Goal: Task Accomplishment & Management: Use online tool/utility

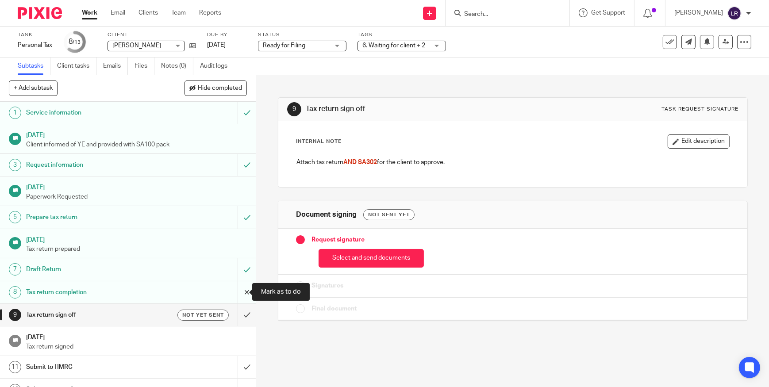
click at [238, 292] on input "submit" at bounding box center [128, 292] width 256 height 22
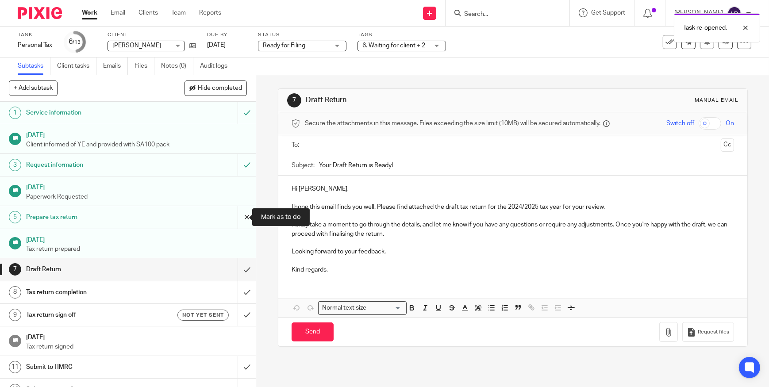
click at [239, 216] on input "submit" at bounding box center [128, 217] width 256 height 22
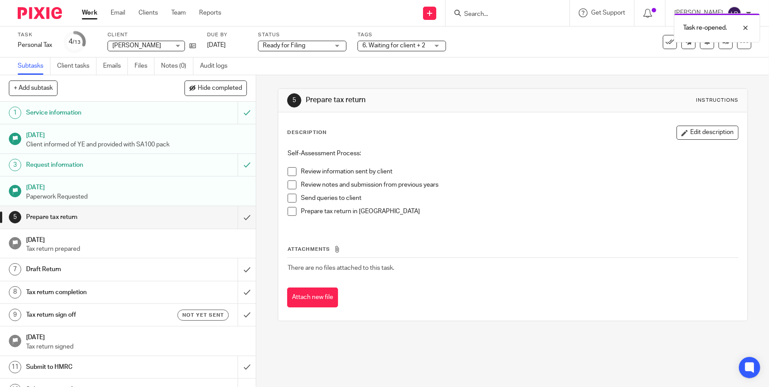
click at [296, 43] on span "Ready for Filing" at bounding box center [284, 45] width 42 height 6
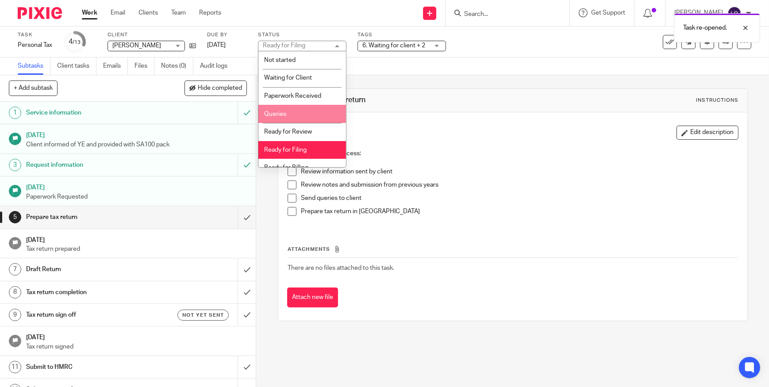
click at [308, 111] on li "Queries" at bounding box center [302, 114] width 88 height 18
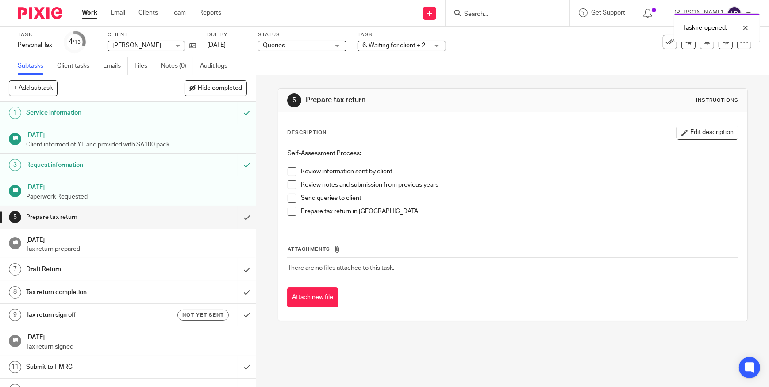
click at [389, 45] on span "6. Waiting for client + 2" at bounding box center [393, 45] width 63 height 6
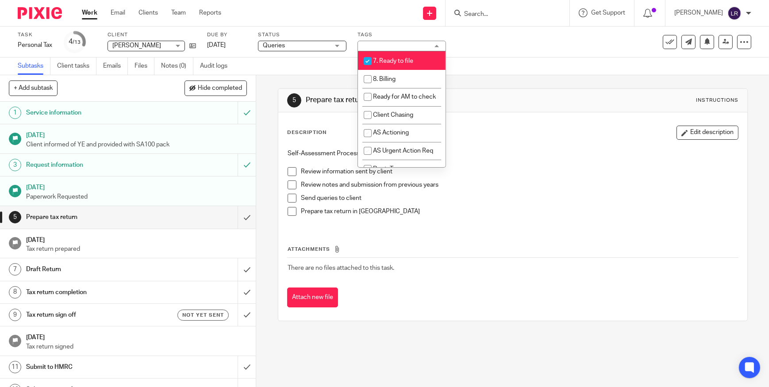
click at [396, 64] on span "7. Ready to file" at bounding box center [393, 61] width 40 height 6
checkbox input "false"
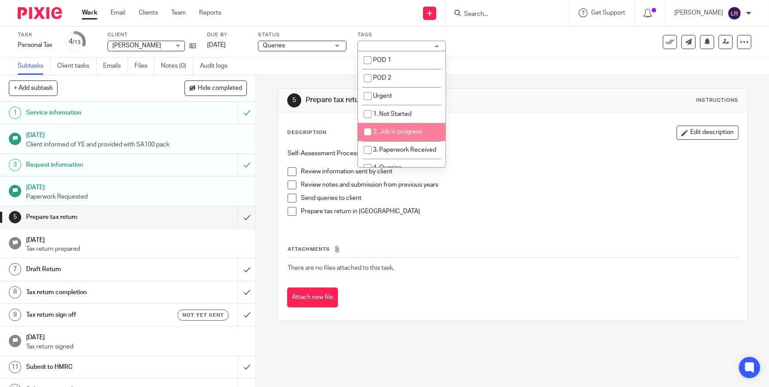
click at [408, 132] on span "2. Job in progress" at bounding box center [397, 132] width 49 height 6
checkbox input "true"
click at [489, 69] on div "Subtasks Client tasks Emails Files Notes (0) Audit logs" at bounding box center [384, 67] width 769 height 18
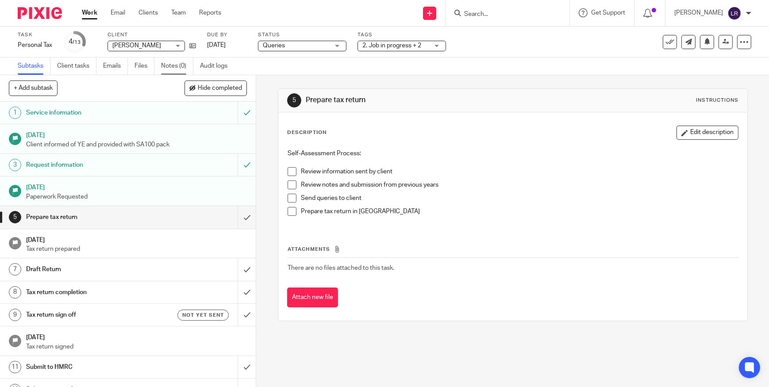
click at [179, 67] on link "Notes (0)" at bounding box center [177, 66] width 32 height 17
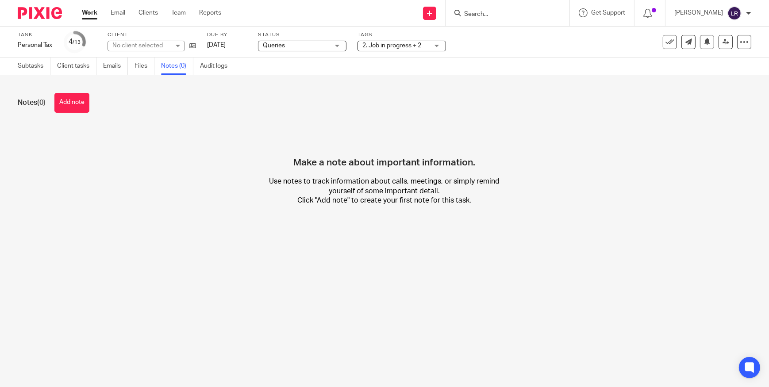
click at [78, 103] on button "Add note" at bounding box center [71, 103] width 35 height 20
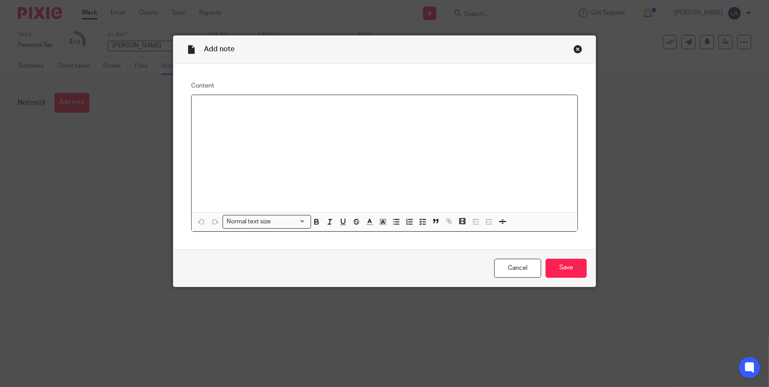
click at [311, 134] on div at bounding box center [385, 153] width 386 height 117
click at [571, 269] on input "Save" at bounding box center [566, 268] width 41 height 19
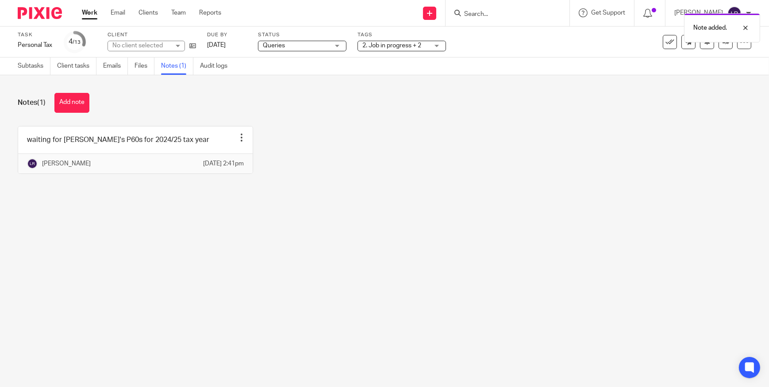
click at [35, 13] on img at bounding box center [40, 13] width 44 height 12
